Goal: Task Accomplishment & Management: Complete application form

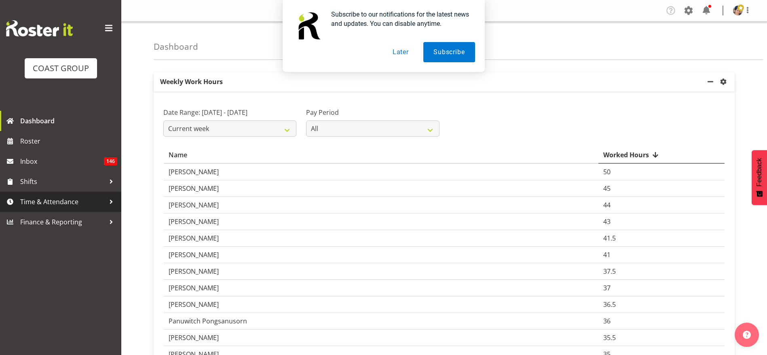
click at [62, 199] on span "Time & Attendance" at bounding box center [62, 202] width 85 height 12
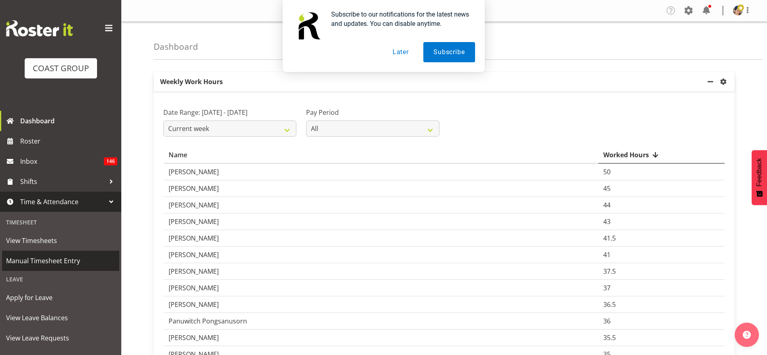
click at [48, 259] on span "Manual Timesheet Entry" at bounding box center [60, 261] width 109 height 12
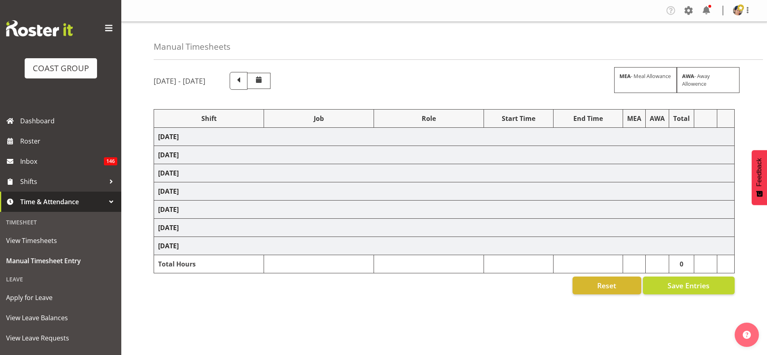
select select "1404"
select select "69"
select select "37"
select select "1404"
select select "69"
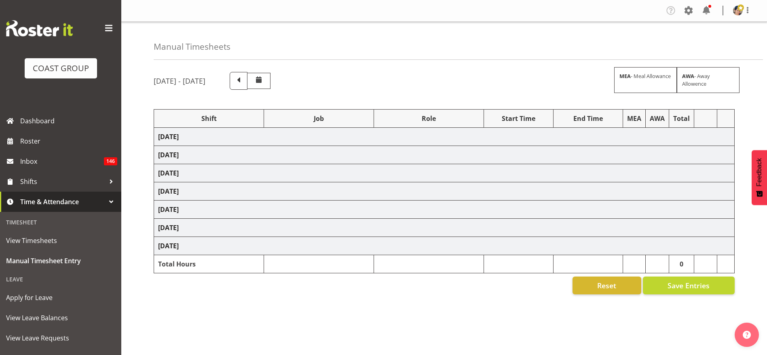
select select "37"
select select "1404"
select select "69"
select select "37"
select select "1404"
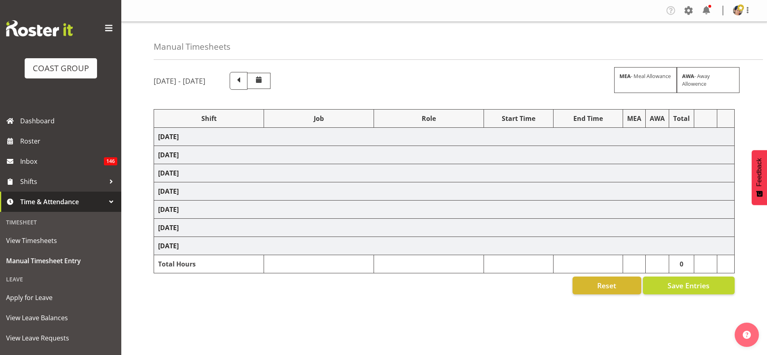
select select "69"
select select "37"
select select "1404"
select select "69"
select select "37"
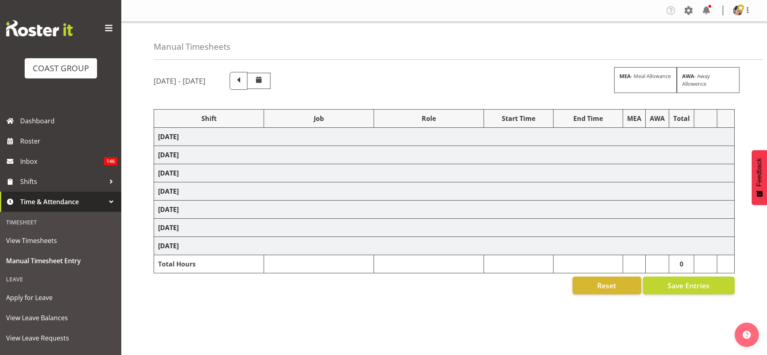
select select "1404"
select select "69"
select select "37"
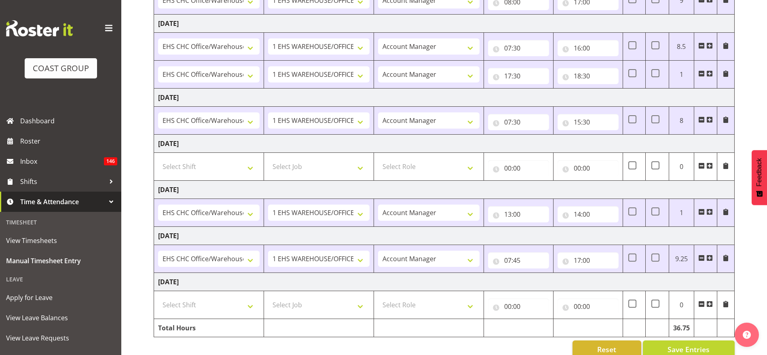
scroll to position [178, 0]
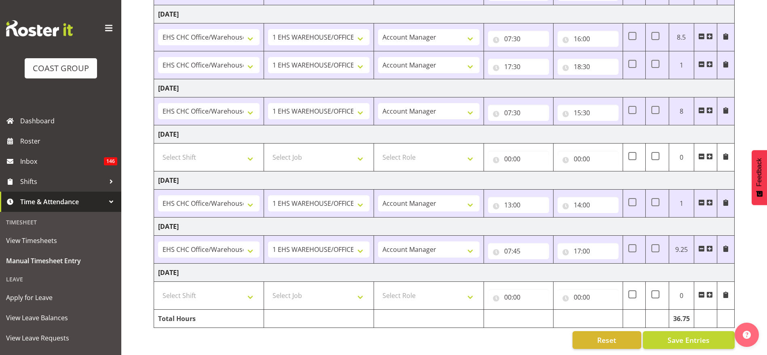
click at [209, 295] on td "Select Shift Break AHICE Break All Blacks casual Break Arts canty Break GP25 Br…" at bounding box center [209, 296] width 110 height 28
click at [207, 292] on select "Select Shift Break AHICE Break All Blacks casual Break Arts canty Break GP25 Br…" at bounding box center [208, 295] width 101 height 16
select select "1404"
click at [158, 287] on select "Select Shift Break AHICE Break All Blacks casual Break Arts canty Break GP25 Br…" at bounding box center [208, 295] width 101 height 16
click at [296, 287] on select "Select Job 1 Carlton Events 1 Carlton Hamilton 1 Carlton Wellington 1 EHS WAREH…" at bounding box center [318, 295] width 101 height 16
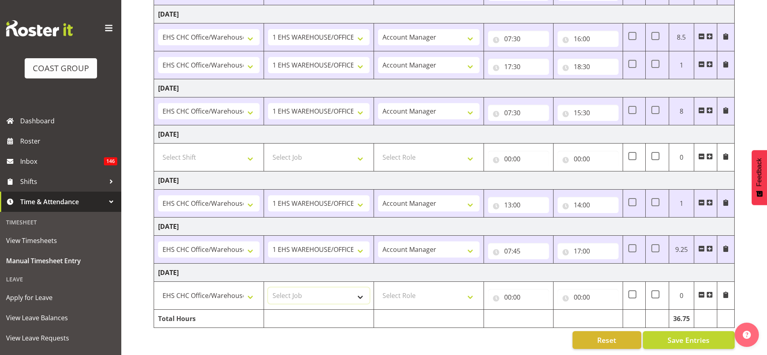
select select "69"
click at [268, 287] on select "Select Job 1 Carlton Events 1 Carlton Hamilton 1 Carlton Wellington 1 EHS WAREH…" at bounding box center [318, 295] width 101 height 16
click at [406, 287] on select "Select Role ACCOUNT MANAGER Account Manager" at bounding box center [428, 295] width 101 height 16
select select "37"
click at [378, 287] on select "Select Role ACCOUNT MANAGER Account Manager" at bounding box center [428, 295] width 101 height 16
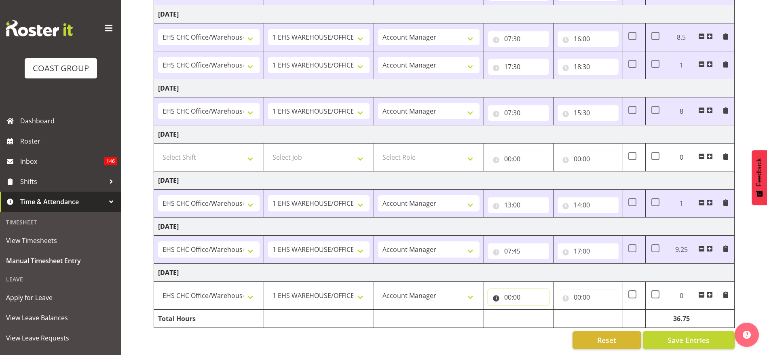
click at [507, 289] on input "00:00" at bounding box center [518, 297] width 61 height 16
click at [551, 310] on span ":" at bounding box center [552, 320] width 3 height 20
click at [541, 310] on select "00 01 02 03 04 05 06 07 08 09 10 11 12 13 14 15 16 17 18 19 20 21 22 23" at bounding box center [543, 318] width 18 height 16
select select "8"
click at [534, 310] on select "00 01 02 03 04 05 06 07 08 09 10 11 12 13 14 15 16 17 18 19 20 21 22 23" at bounding box center [543, 318] width 18 height 16
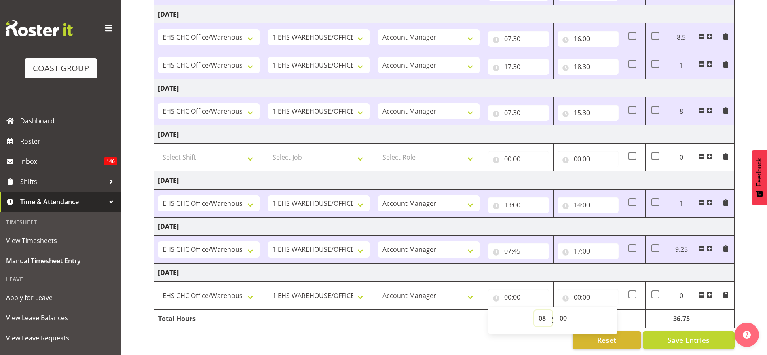
type input "08:00"
click at [580, 289] on input "00:00" at bounding box center [587, 297] width 61 height 16
click at [608, 310] on select "00 01 02 03 04 05 06 07 08 09 10 11 12 13 14 15 16 17 18 19 20 21 22 23" at bounding box center [612, 318] width 18 height 16
select select "17"
click at [603, 310] on select "00 01 02 03 04 05 06 07 08 09 10 11 12 13 14 15 16 17 18 19 20 21 22 23" at bounding box center [612, 318] width 18 height 16
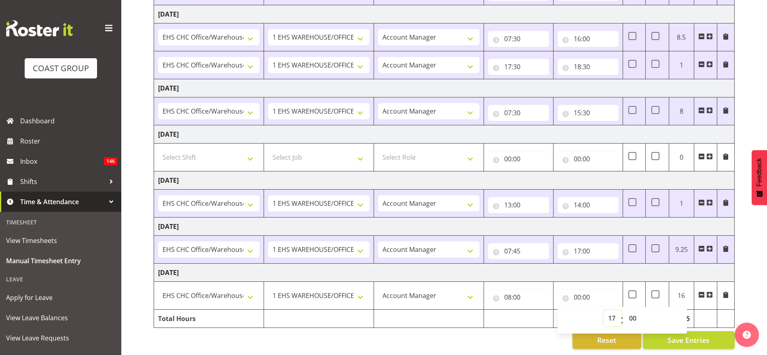
type input "17:00"
click at [544, 268] on td "Tuesday 12th August 2025" at bounding box center [444, 272] width 580 height 18
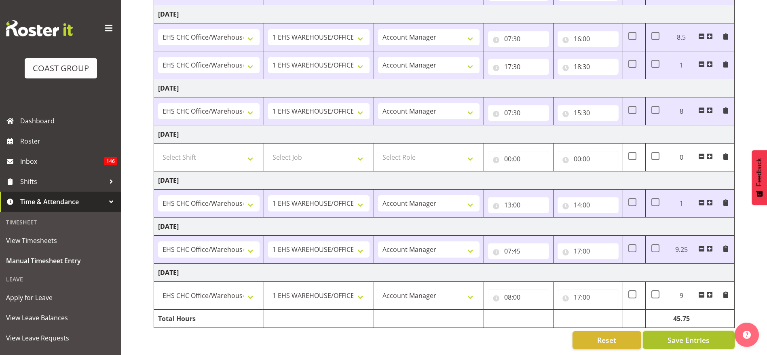
click at [685, 335] on span "Save Entries" at bounding box center [688, 340] width 42 height 11
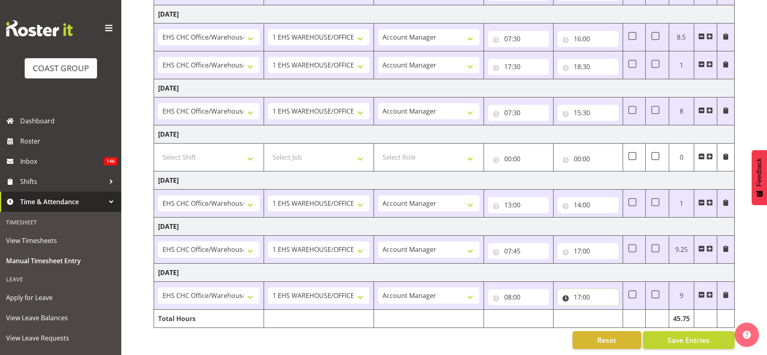
click at [580, 289] on input "17:00" at bounding box center [587, 297] width 61 height 16
click at [629, 310] on select "00 01 02 03 04 05 06 07 08 09 10 11 12 13 14 15 16 17 18 19 20 21 22 23 24 25 2…" at bounding box center [633, 318] width 18 height 16
select select "30"
click at [624, 310] on select "00 01 02 03 04 05 06 07 08 09 10 11 12 13 14 15 16 17 18 19 20 21 22 23 24 25 2…" at bounding box center [633, 318] width 18 height 16
type input "17:30"
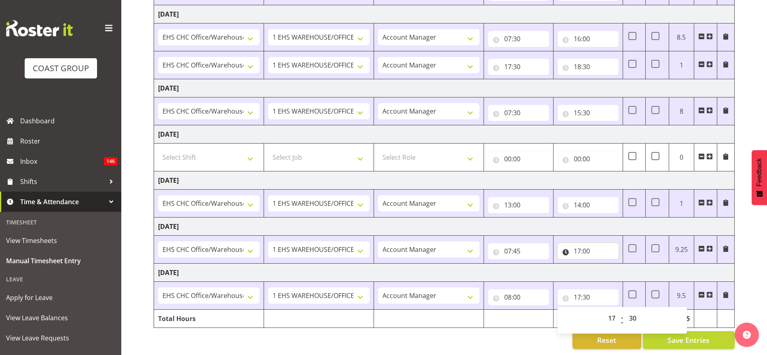
click at [571, 249] on input "17:00" at bounding box center [587, 251] width 61 height 16
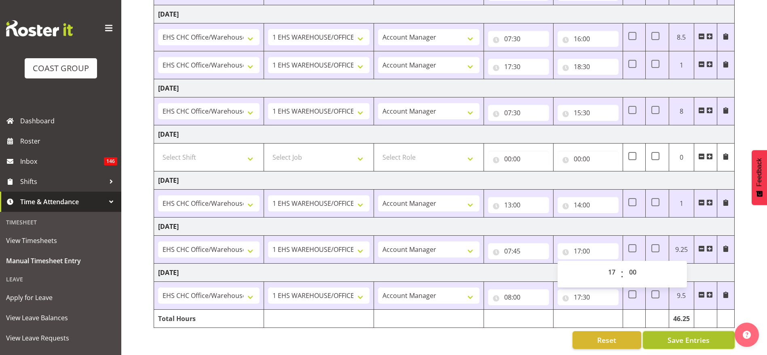
click at [684, 335] on span "Save Entries" at bounding box center [688, 340] width 42 height 11
